Goal: Task Accomplishment & Management: Manage account settings

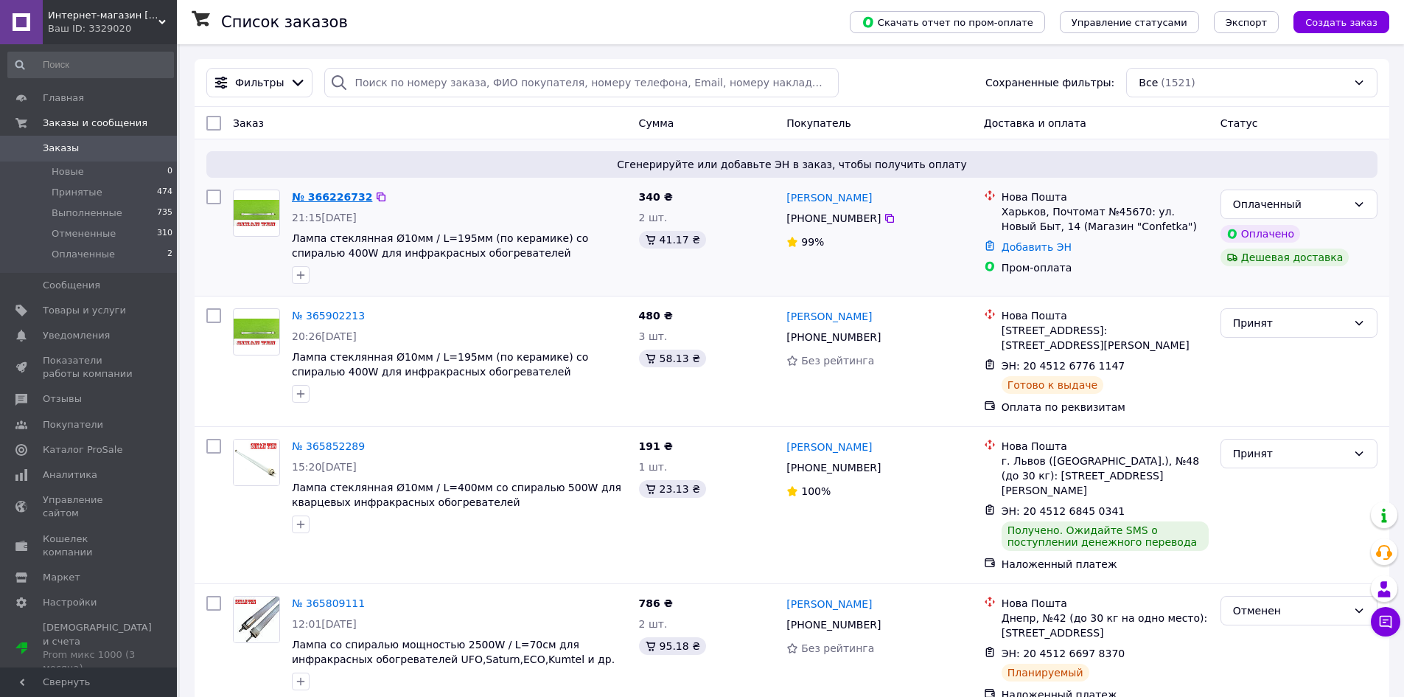
click at [348, 197] on link "№ 366226732" at bounding box center [332, 197] width 80 height 12
click at [1337, 205] on div "Оплаченный" at bounding box center [1290, 204] width 114 height 16
click at [1258, 237] on li "Принят" at bounding box center [1300, 236] width 156 height 27
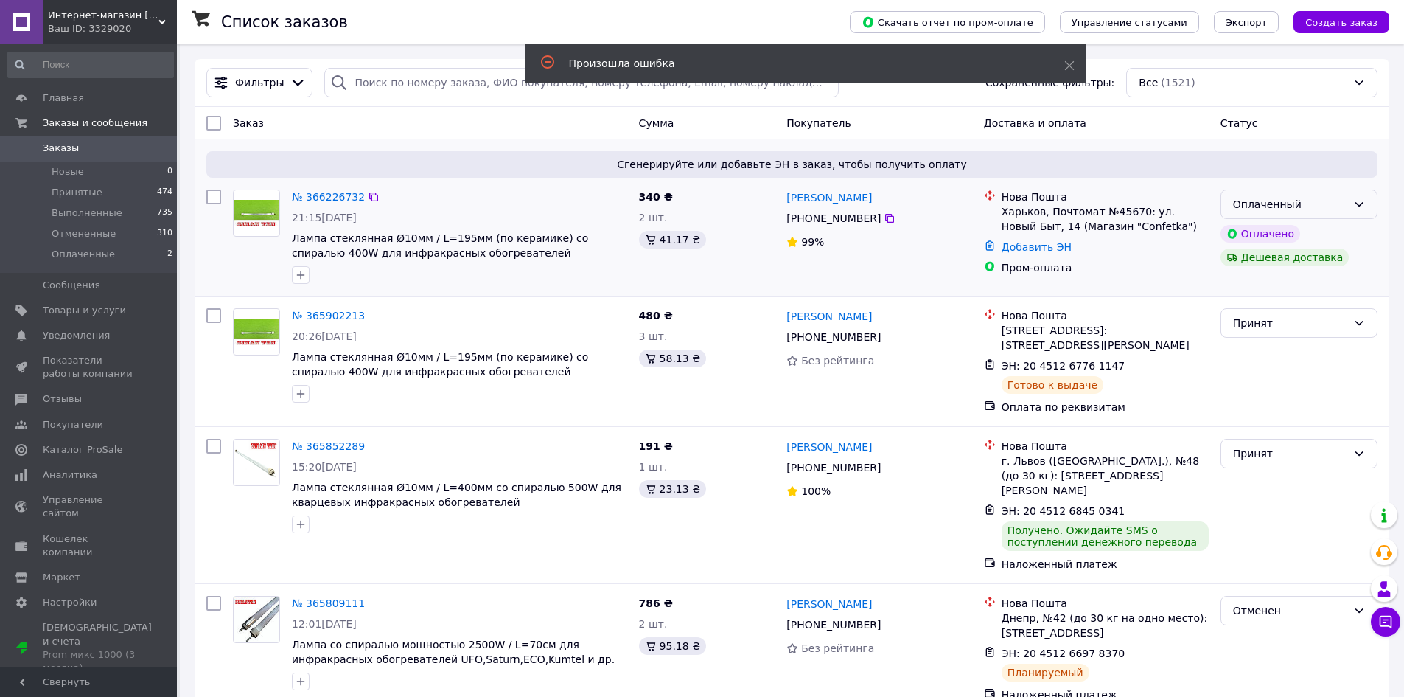
click at [1322, 199] on div "Оплаченный" at bounding box center [1290, 204] width 114 height 16
click at [1284, 241] on li "Принят" at bounding box center [1300, 236] width 156 height 27
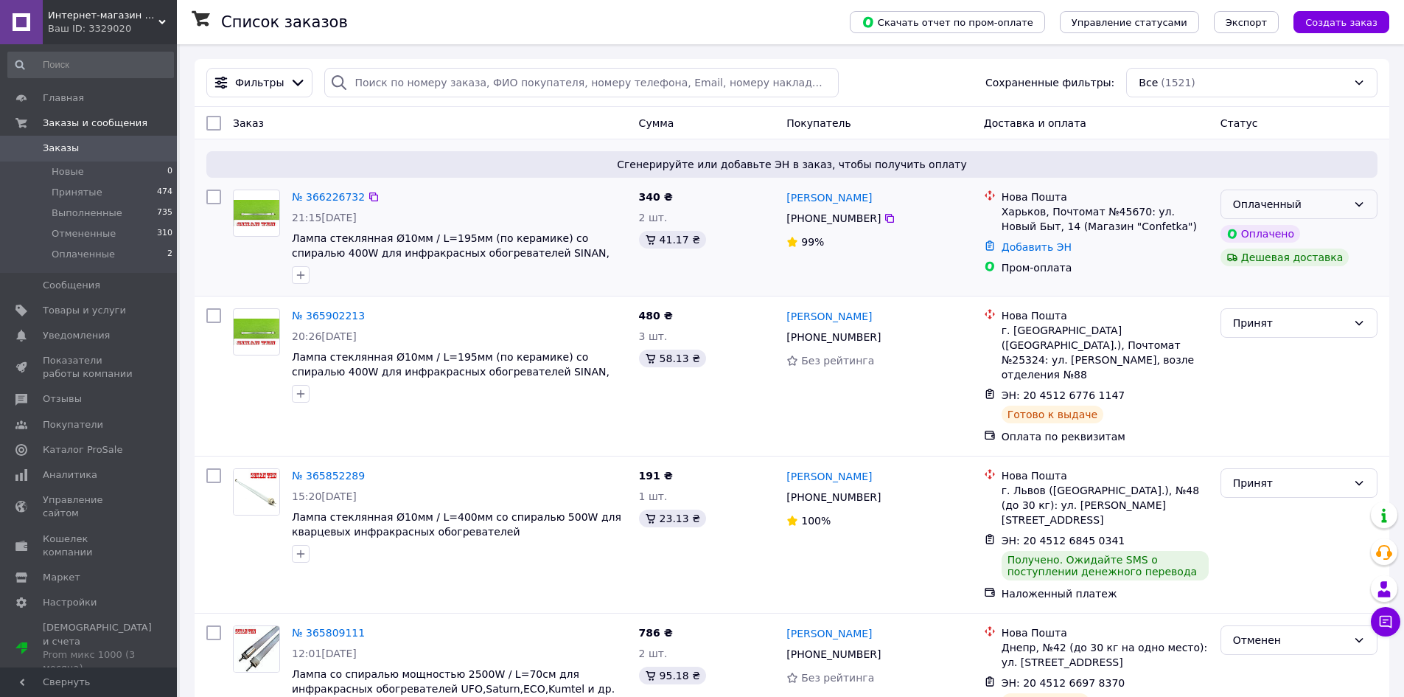
click at [1262, 206] on div "Оплаченный" at bounding box center [1290, 204] width 114 height 16
click at [1263, 237] on li "Принят" at bounding box center [1300, 236] width 156 height 27
click at [330, 196] on link "№ 366226732" at bounding box center [328, 197] width 73 height 12
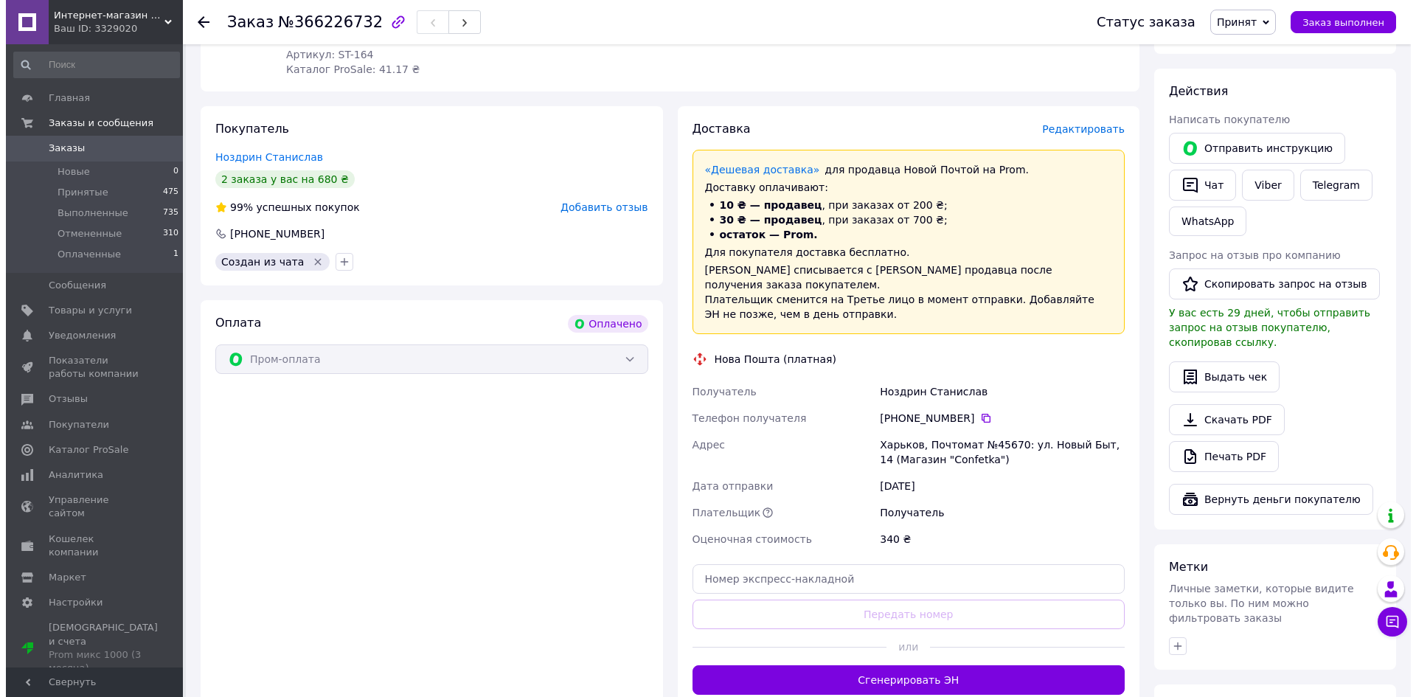
scroll to position [590, 0]
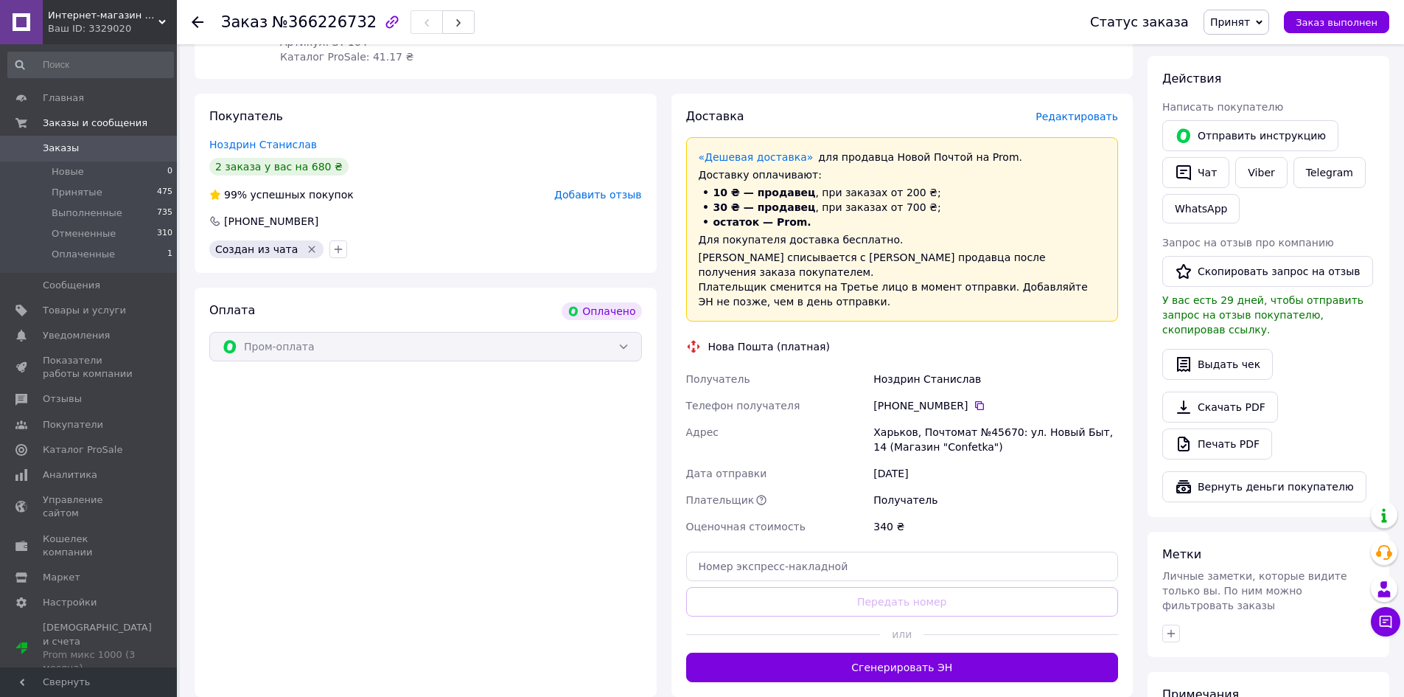
click at [1086, 116] on span "Редактировать" at bounding box center [1077, 117] width 83 height 12
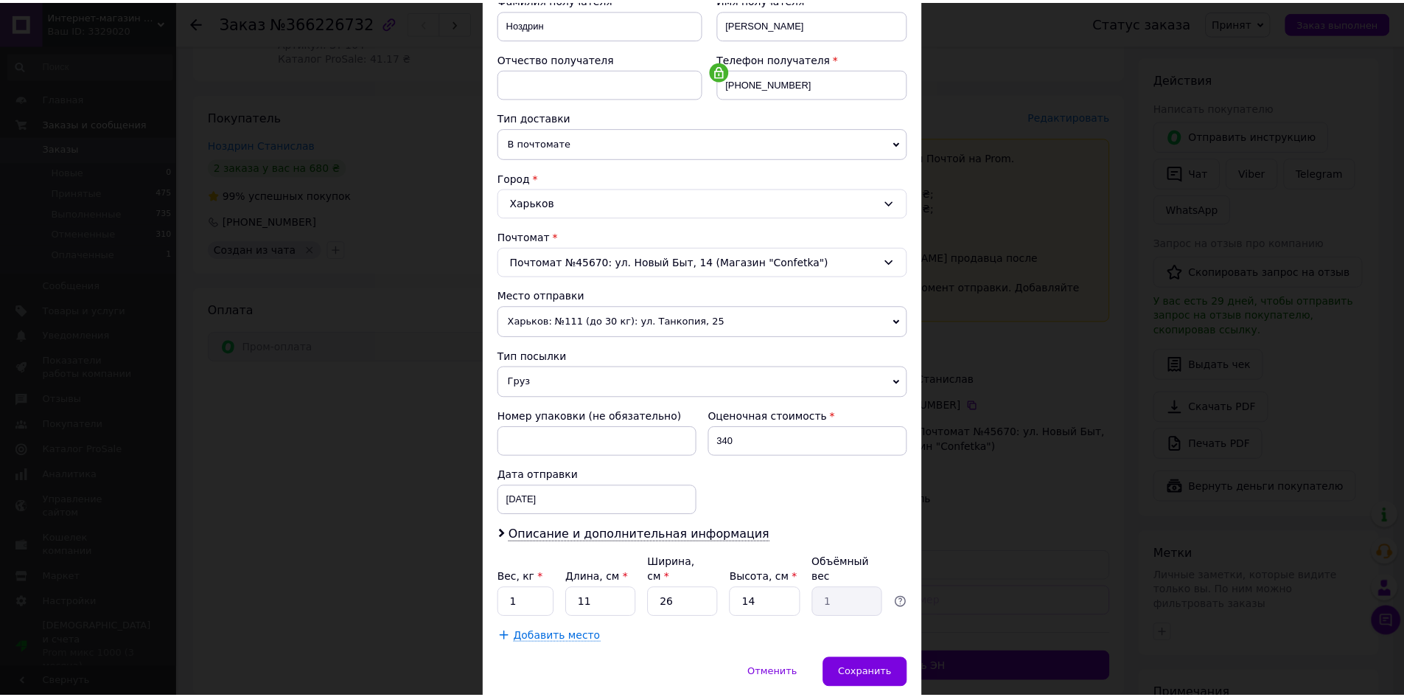
scroll to position [282, 0]
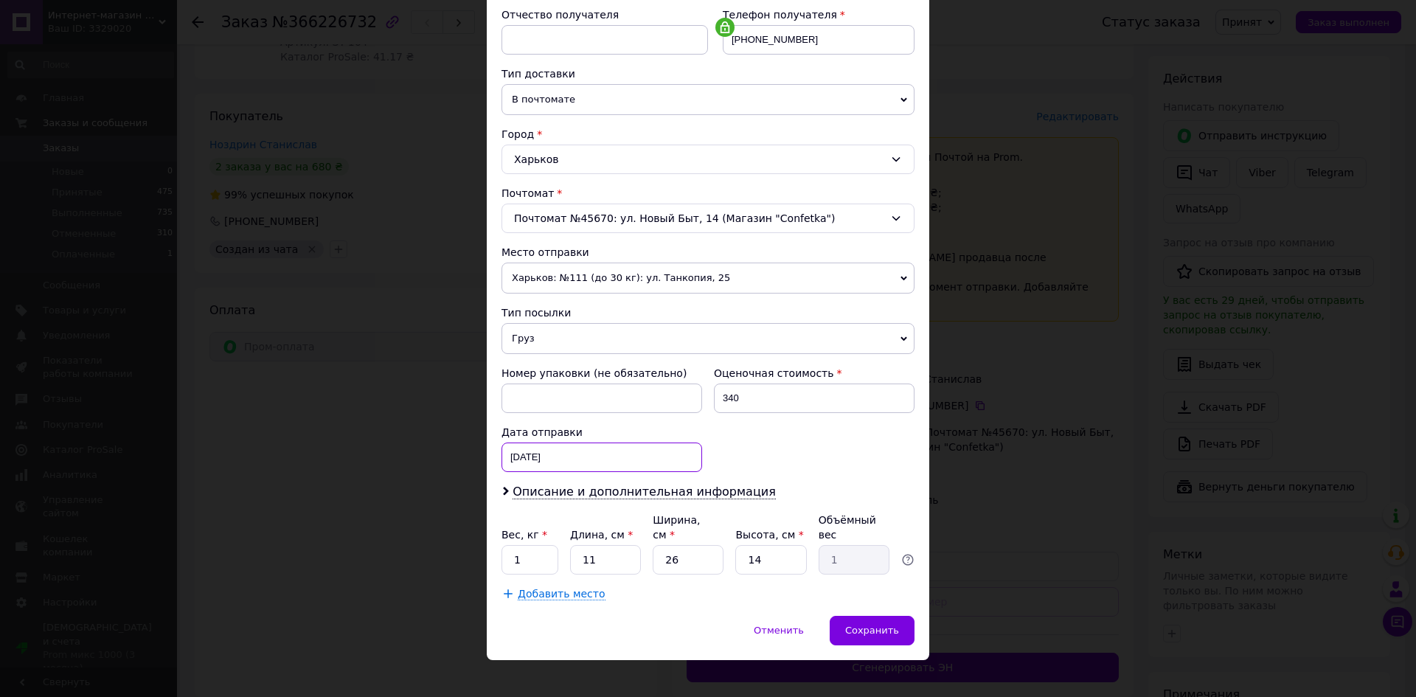
click at [528, 453] on div "[DATE] < 2025 > < Октябрь > Пн Вт Ср Чт Пт Сб Вс 29 30 1 2 3 4 5 6 7 8 9 10 11 …" at bounding box center [601, 456] width 201 height 29
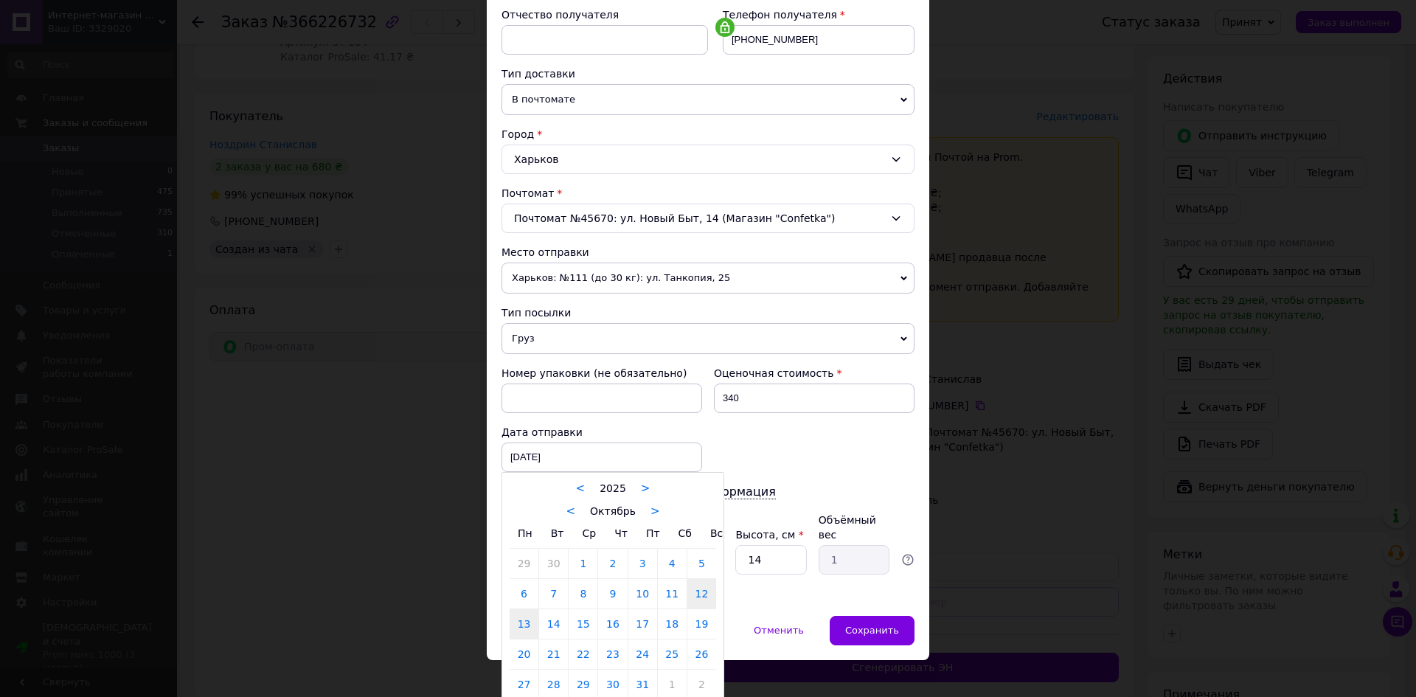
click at [531, 622] on link "13" at bounding box center [523, 623] width 29 height 29
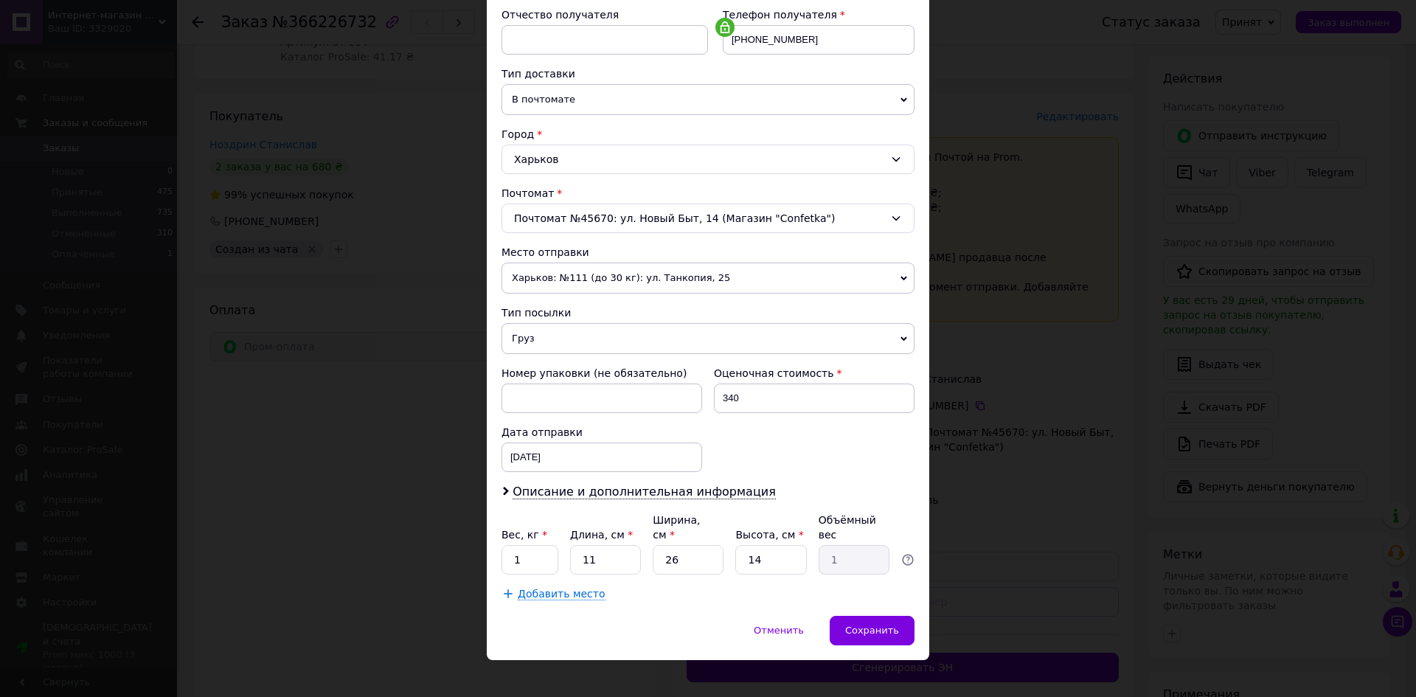
type input "[DATE]"
click at [886, 624] on span "Сохранить" at bounding box center [872, 629] width 54 height 11
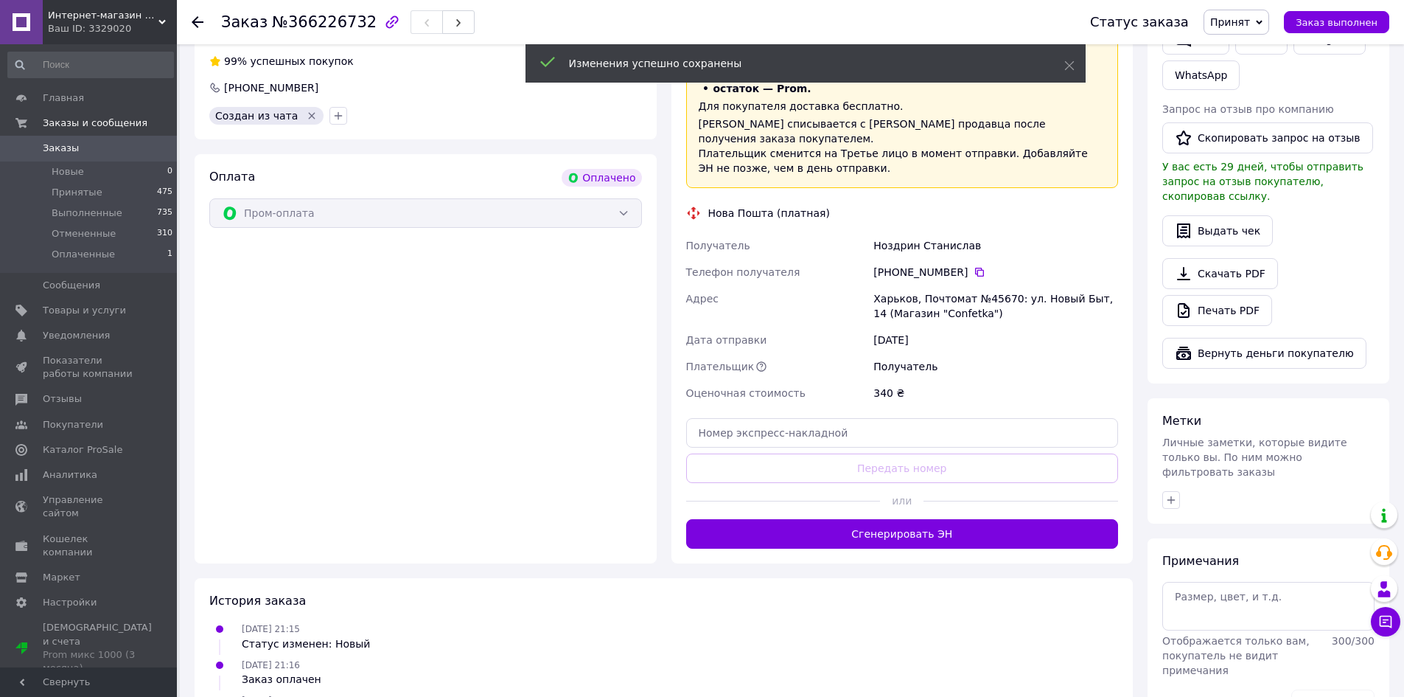
scroll to position [737, 0]
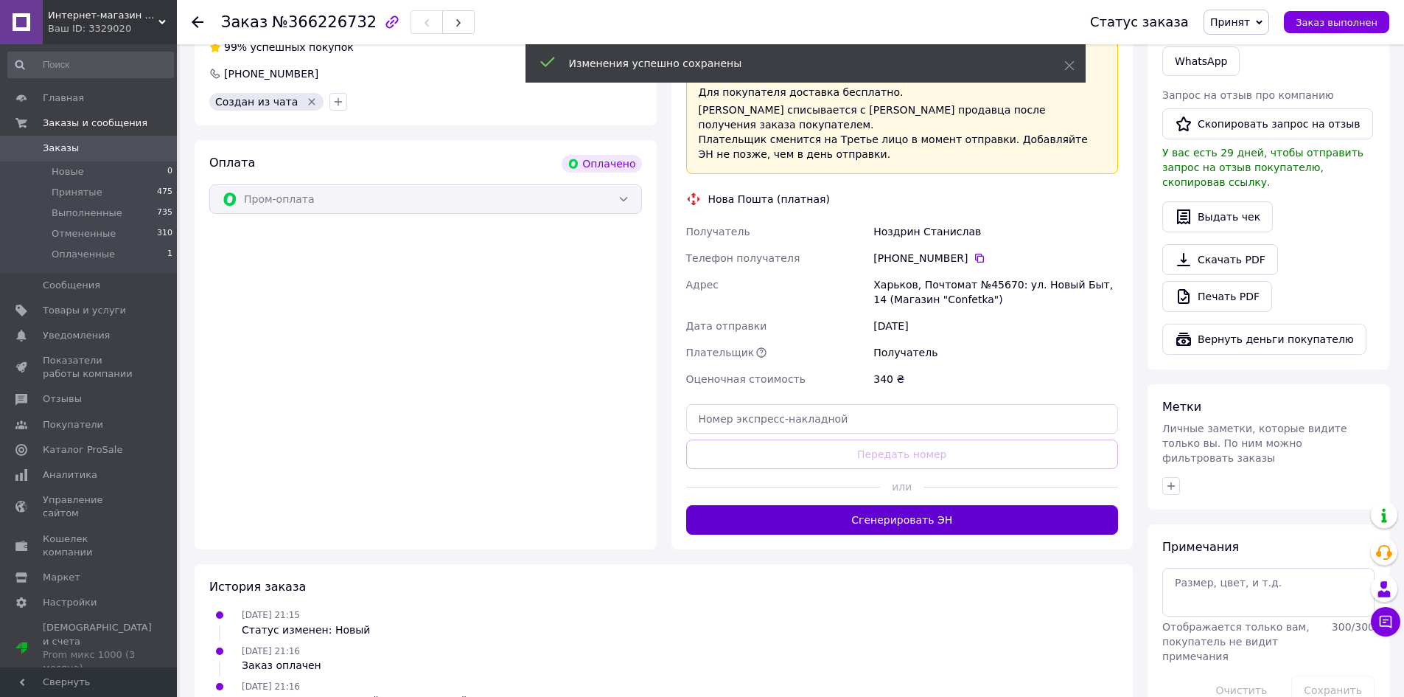
click at [950, 506] on button "Сгенерировать ЭН" at bounding box center [902, 519] width 433 height 29
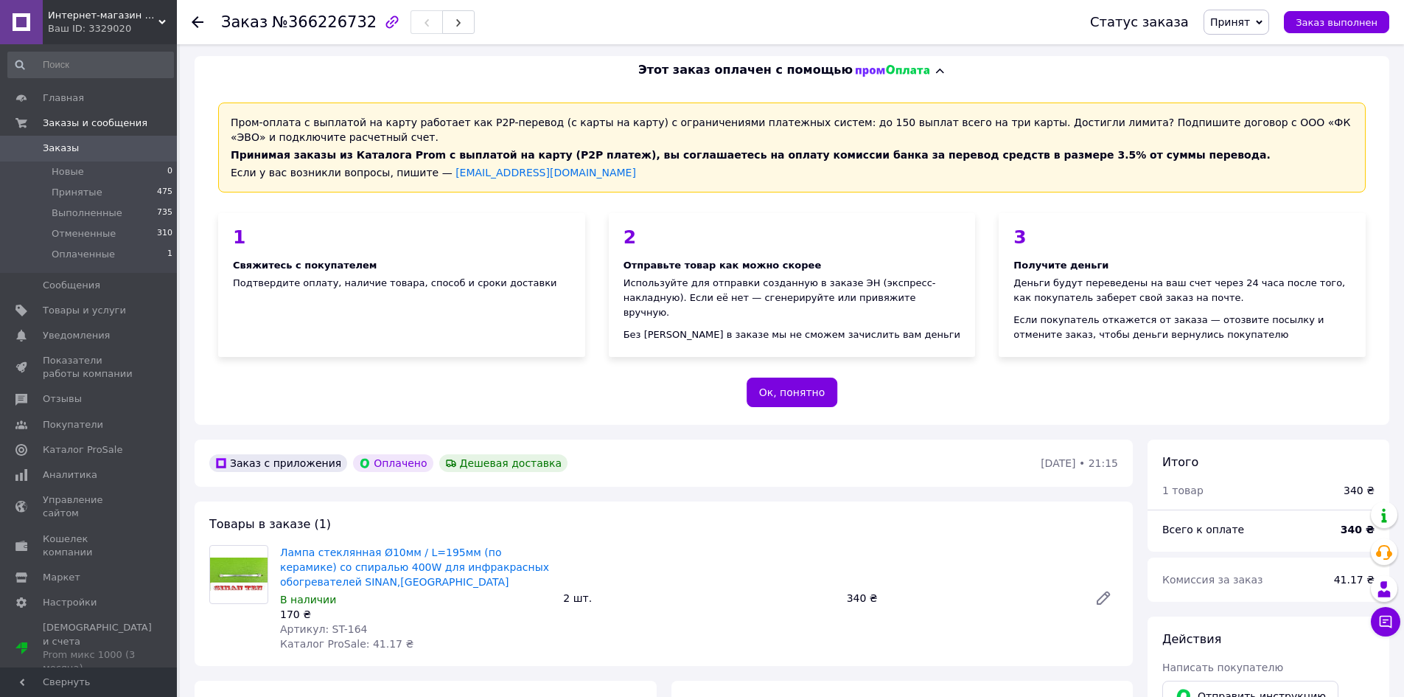
scroll to position [0, 0]
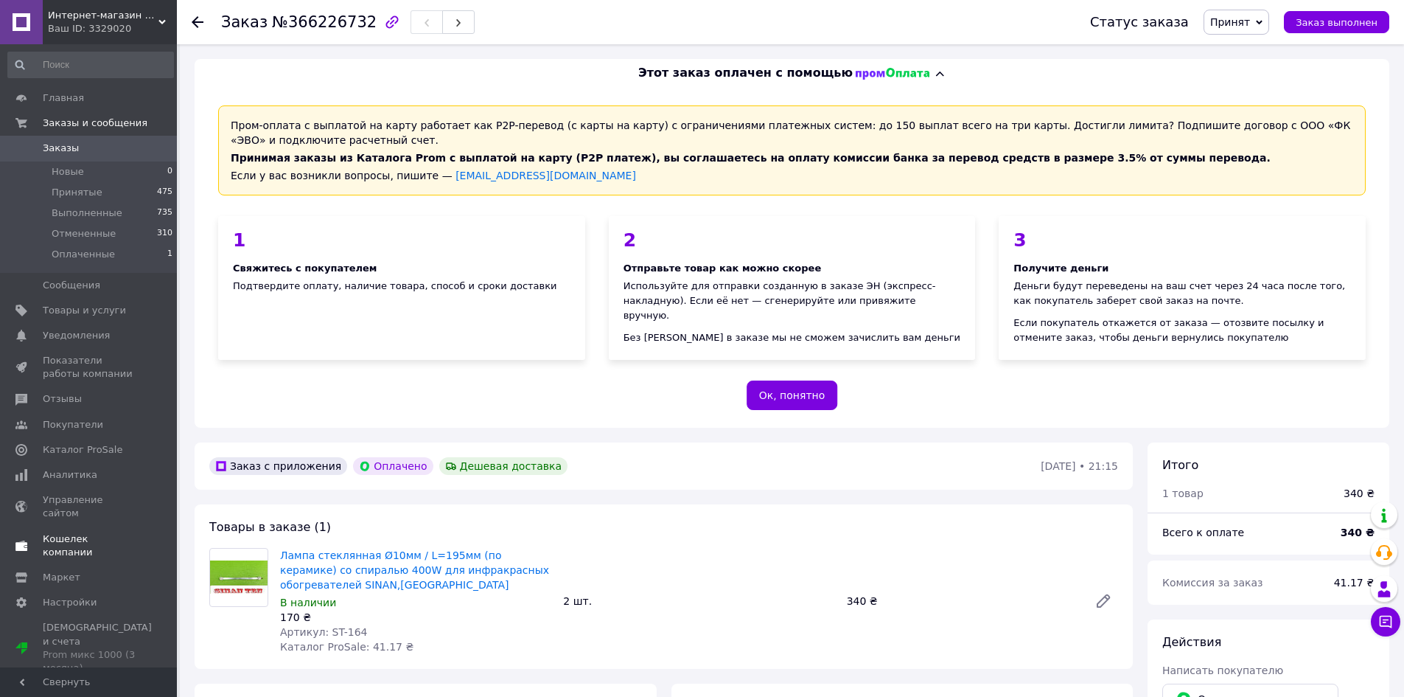
click at [105, 532] on span "Кошелек компании" at bounding box center [90, 545] width 94 height 27
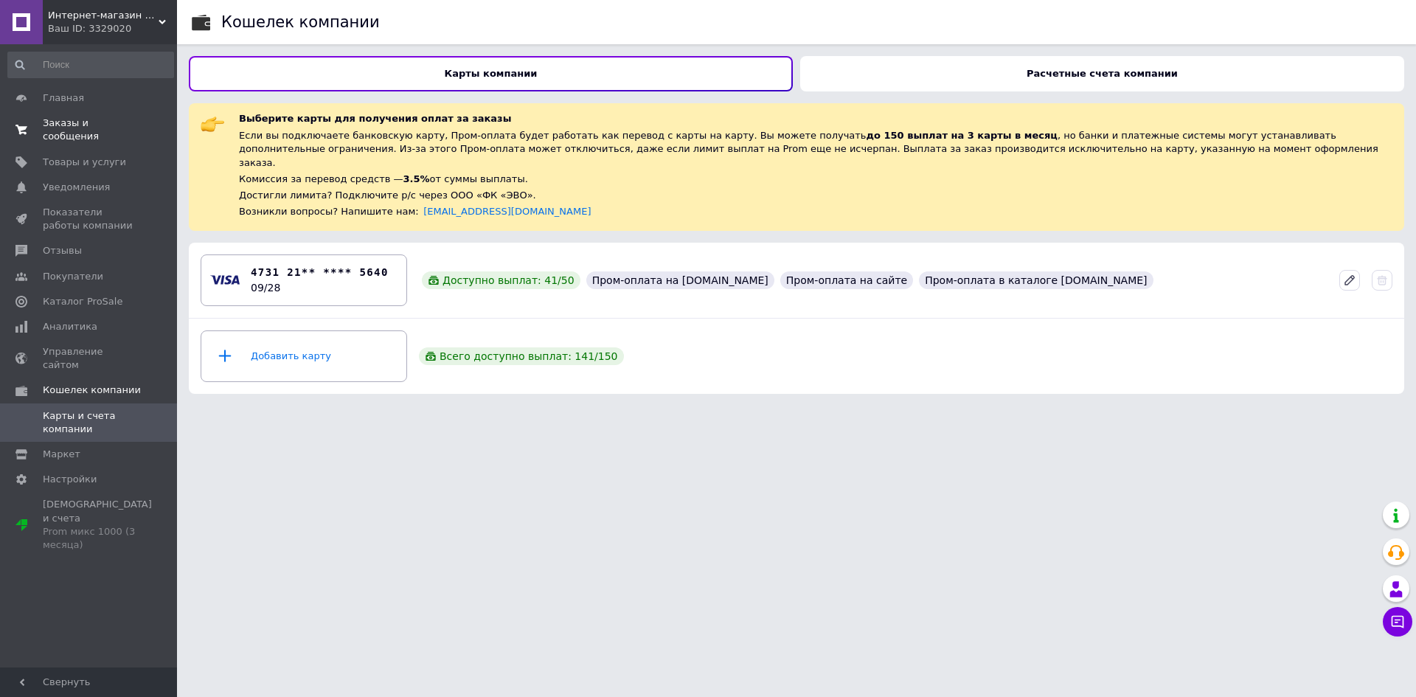
click at [86, 120] on span "Заказы и сообщения" at bounding box center [90, 129] width 94 height 27
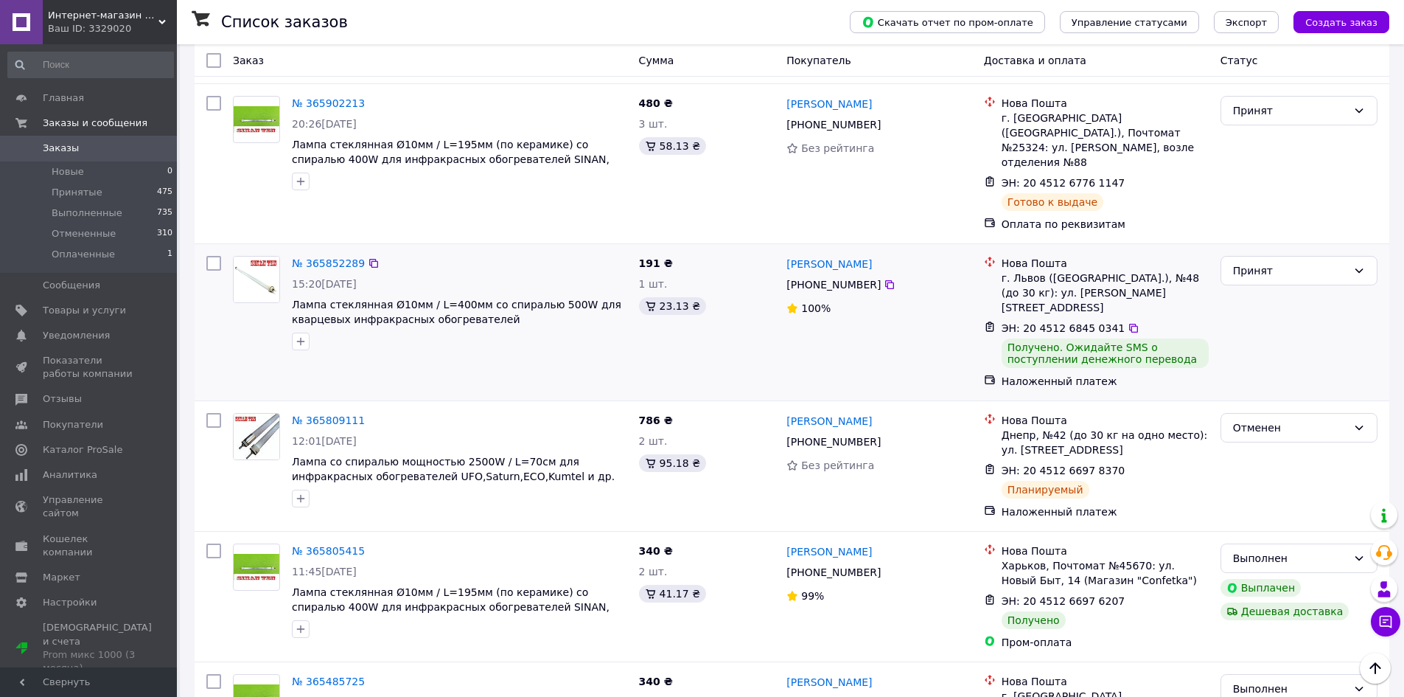
scroll to position [221, 0]
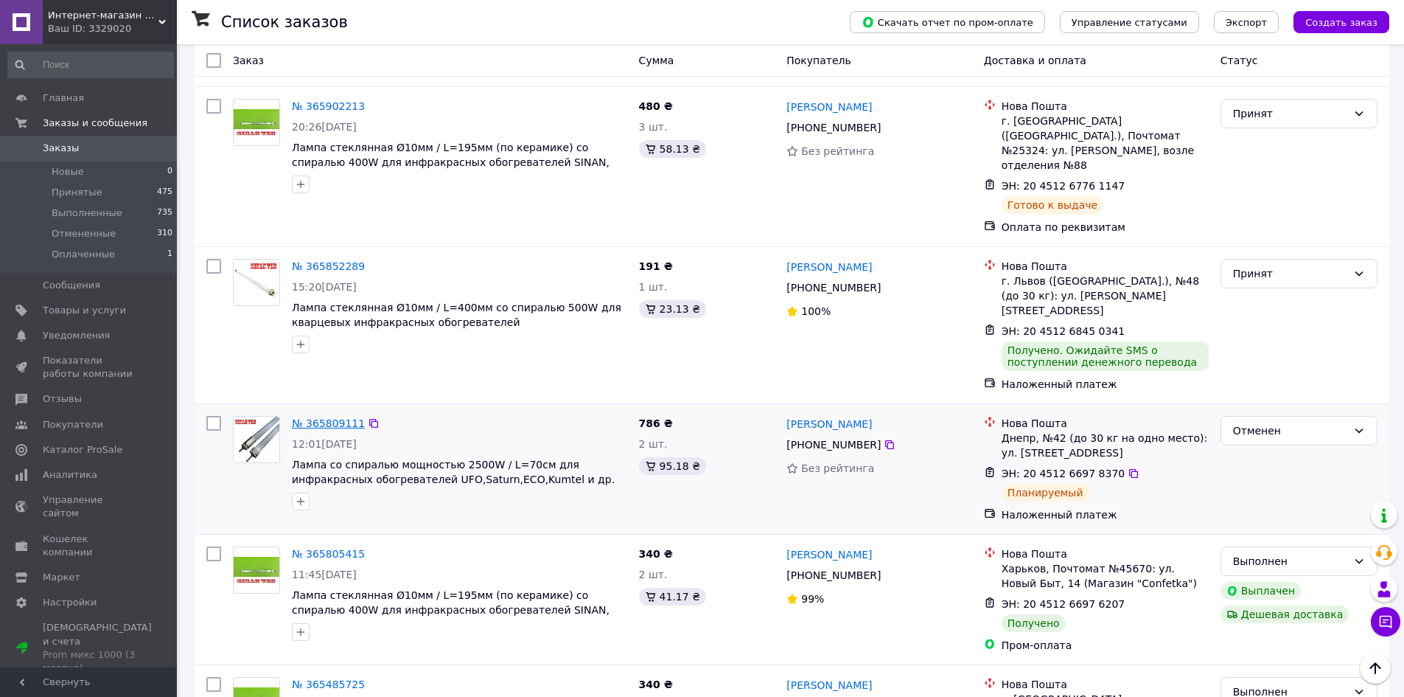
click at [318, 417] on link "№ 365809111" at bounding box center [328, 423] width 73 height 12
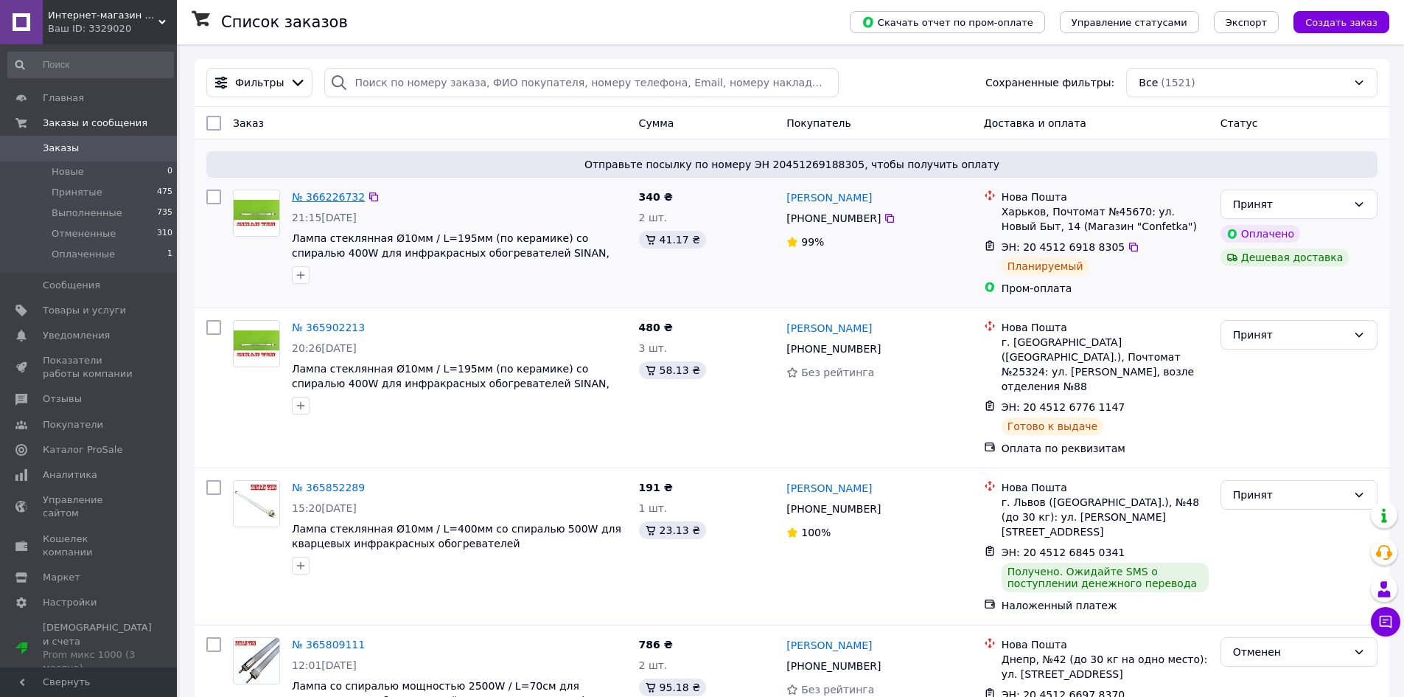
click at [341, 199] on link "№ 366226732" at bounding box center [328, 197] width 73 height 12
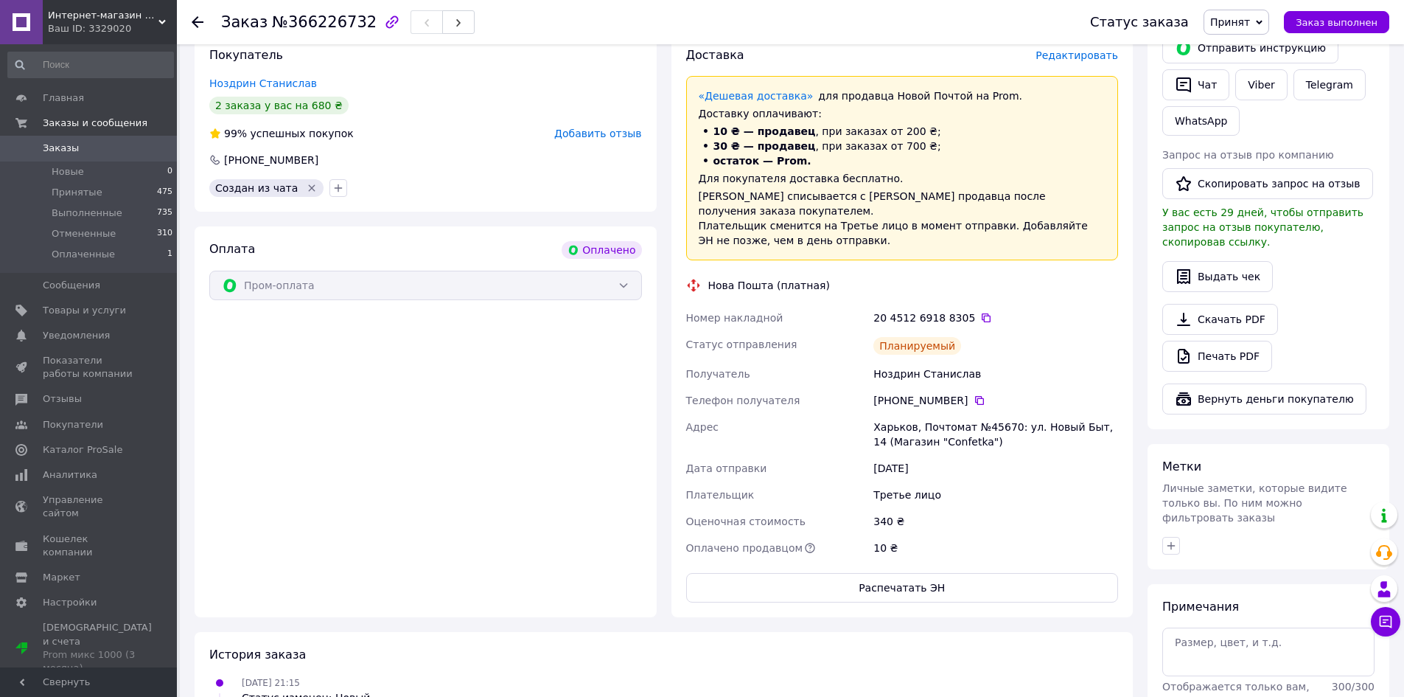
scroll to position [664, 0]
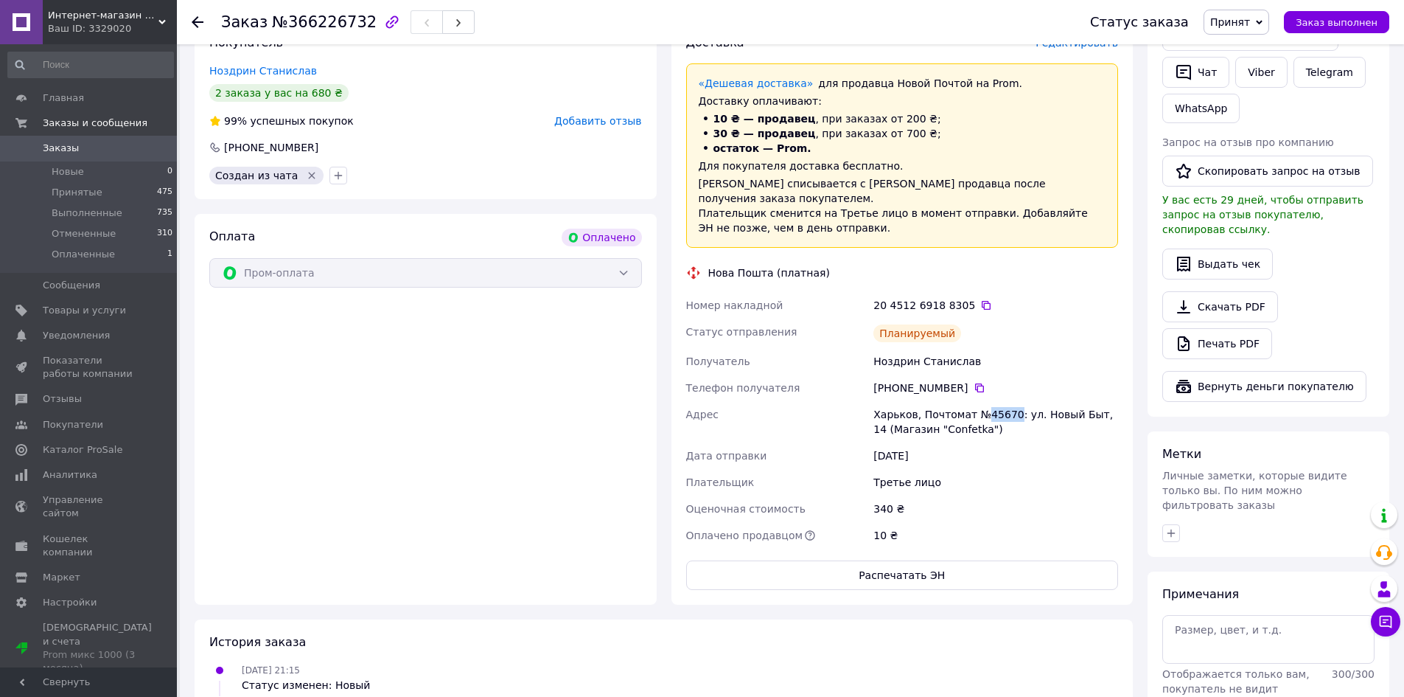
drag, startPoint x: 980, startPoint y: 397, endPoint x: 1004, endPoint y: 402, distance: 24.9
click at [1004, 402] on div "Харьков, Почтомат №45670: ул. Новый Быт, 14 (Магазин "Confetka")" at bounding box center [996, 421] width 251 height 41
copy div "45670"
